Goal: Information Seeking & Learning: Find specific fact

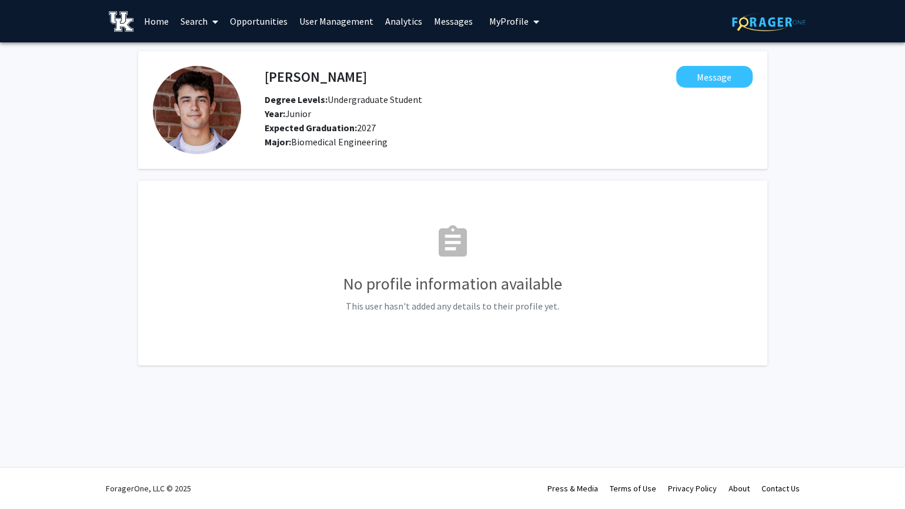
drag, startPoint x: 0, startPoint y: 0, endPoint x: 212, endPoint y: 20, distance: 213.3
click at [212, 20] on span at bounding box center [213, 21] width 11 height 41
click at [211, 77] on span "Students" at bounding box center [211, 78] width 72 height 24
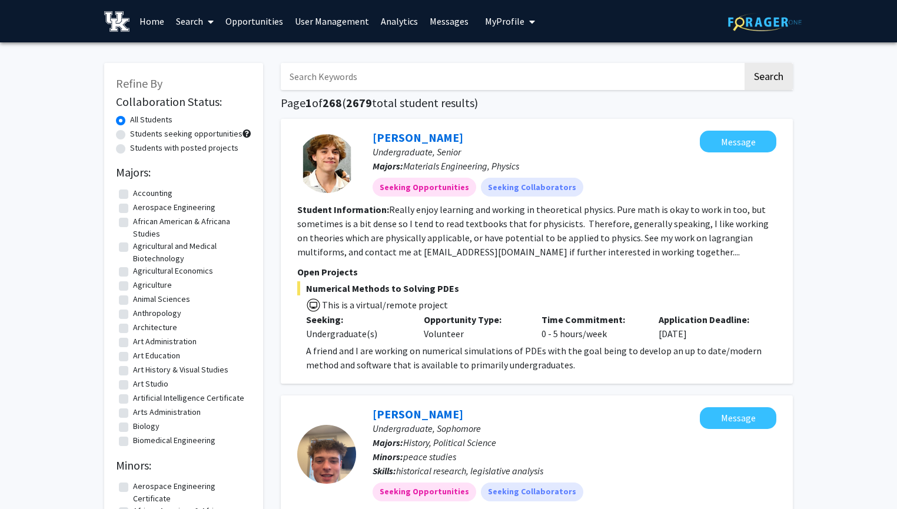
click at [335, 66] on input "Search Keywords" at bounding box center [512, 76] width 462 height 27
type input "[PERSON_NAME]"
click at [744, 63] on button "Search" at bounding box center [768, 76] width 48 height 27
